Goal: Transaction & Acquisition: Subscribe to service/newsletter

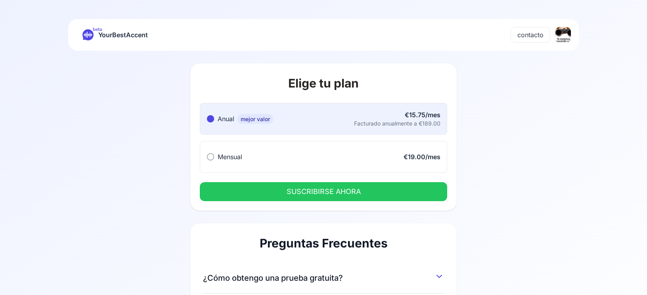
click at [316, 153] on button "Mensual Mensual €19.00/mes" at bounding box center [323, 157] width 247 height 32
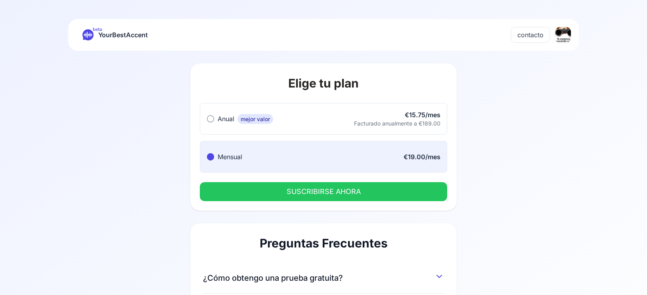
click at [301, 194] on button "SUSCRIBIRSE AHORA" at bounding box center [323, 191] width 247 height 19
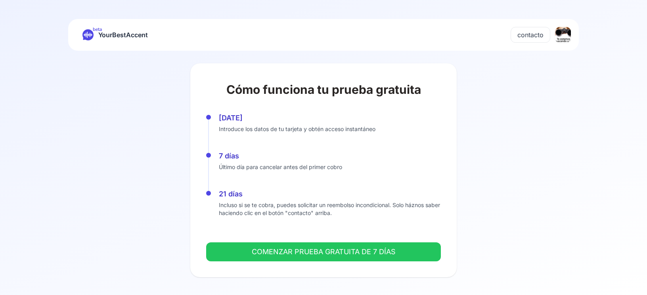
click at [268, 251] on button "COMENZAR PRUEBA GRATUITA DE 7 DÍAS" at bounding box center [323, 252] width 235 height 19
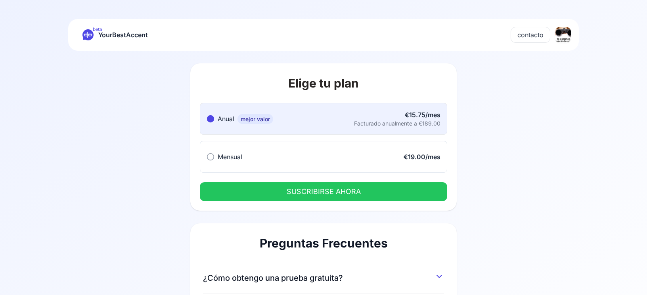
drag, startPoint x: 118, startPoint y: 36, endPoint x: 121, endPoint y: 33, distance: 4.8
click at [100, 36] on div "beta YourBestAccent" at bounding box center [114, 34] width 65 height 11
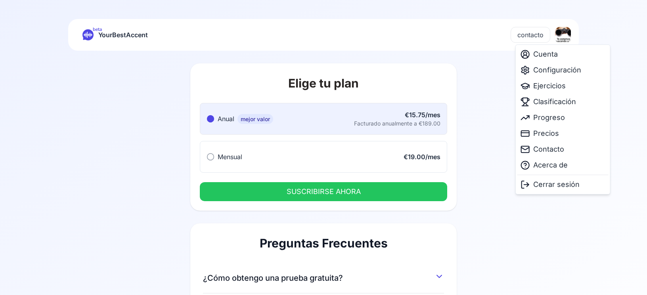
click at [563, 37] on html "beta YourBestAccent contacto Elige tu plan Anual mejor valor Anual mejor valor …" at bounding box center [323, 147] width 647 height 295
drag, startPoint x: 498, startPoint y: 197, endPoint x: 494, endPoint y: 197, distance: 4.4
click at [498, 197] on html "beta YourBestAccent contacto Elige tu plan Anual mejor valor Anual mejor valor …" at bounding box center [323, 147] width 647 height 295
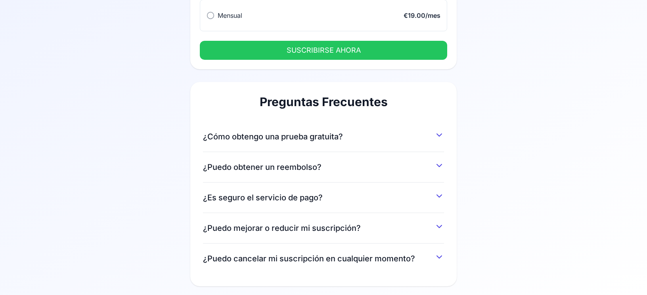
scroll to position [146, 0]
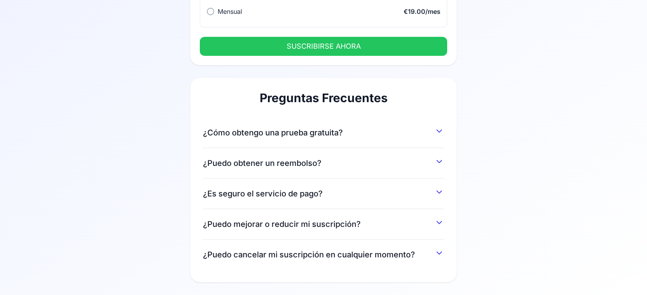
click at [400, 225] on button "¿Puedo mejorar o reducir mi suscripción?" at bounding box center [323, 223] width 241 height 14
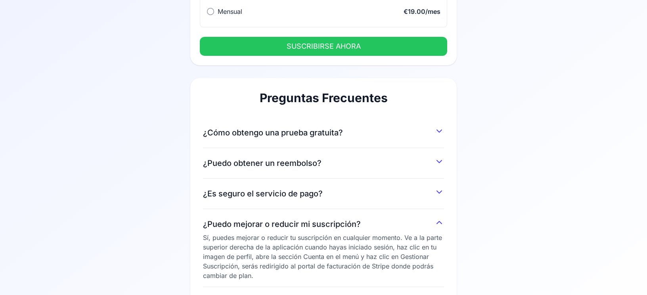
click at [397, 221] on button "¿Puedo mejorar o reducir mi suscripción?" at bounding box center [323, 223] width 241 height 14
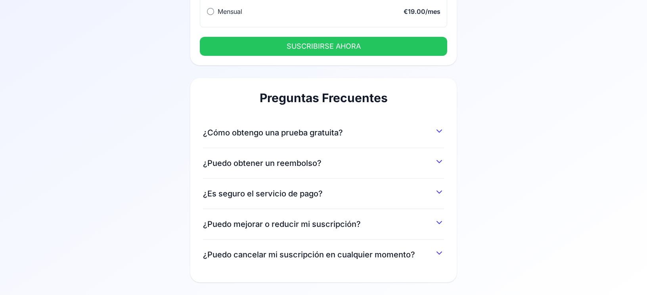
click at [384, 258] on span "¿Puedo cancelar mi suscripción en cualquier momento?" at bounding box center [309, 254] width 212 height 11
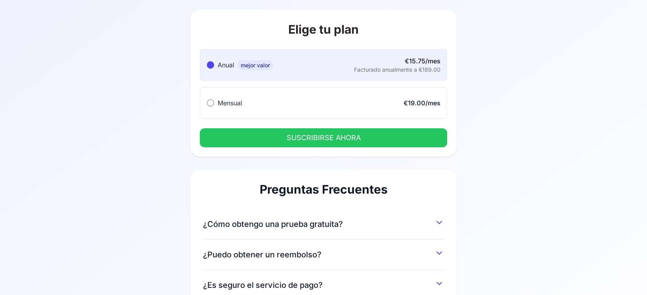
scroll to position [0, 0]
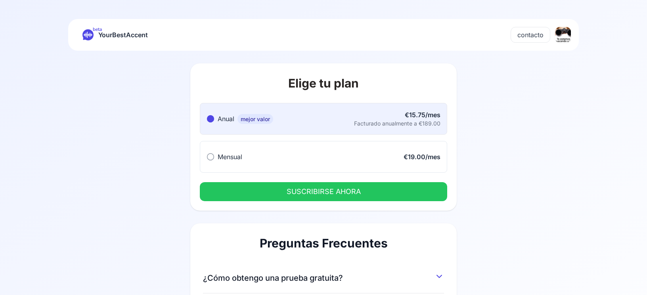
click at [372, 156] on button "Mensual Mensual €19.00/mes" at bounding box center [323, 157] width 247 height 32
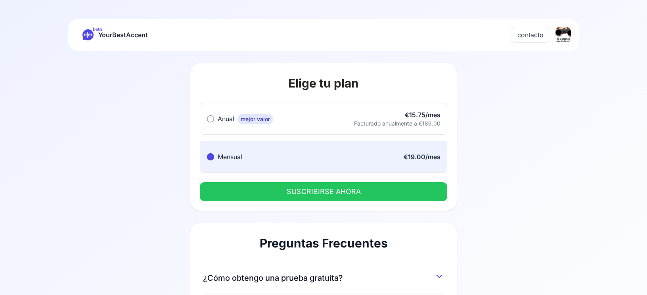
click at [345, 197] on button "SUSCRIBIRSE AHORA" at bounding box center [323, 191] width 247 height 19
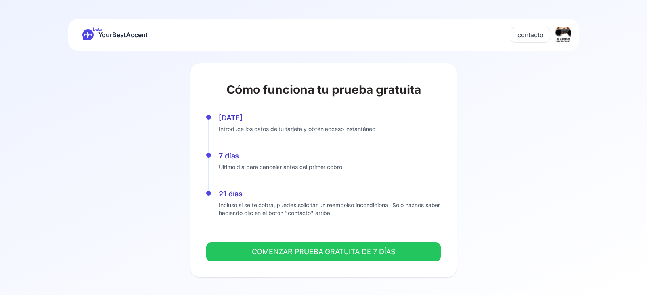
click at [299, 250] on button "COMENZAR PRUEBA GRATUITA DE 7 DÍAS" at bounding box center [323, 252] width 235 height 19
